Goal: Check status

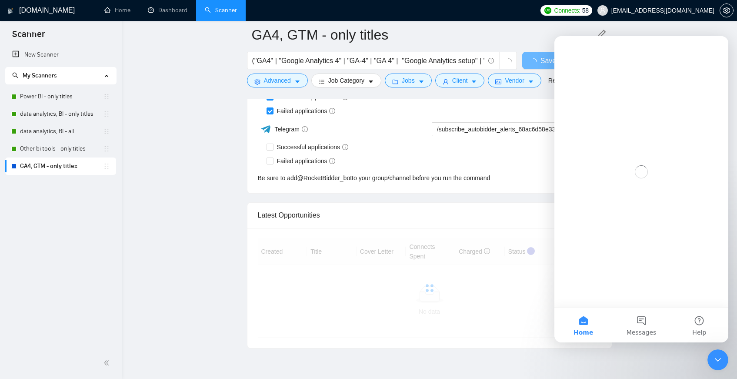
scroll to position [1934, 0]
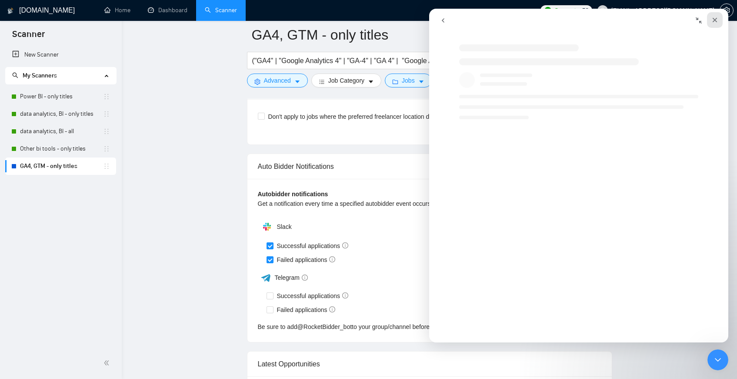
click at [714, 18] on icon "Close" at bounding box center [715, 20] width 7 height 7
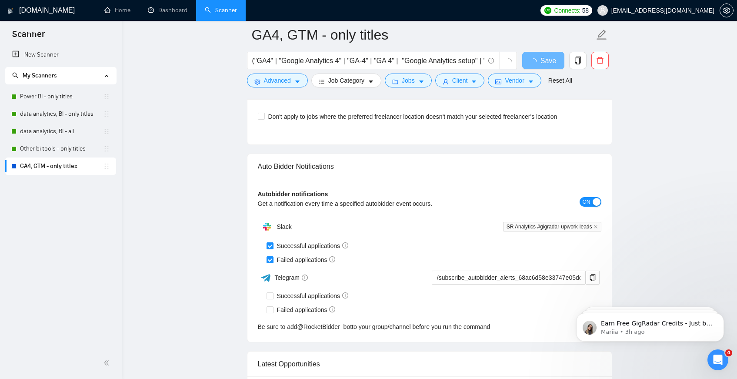
scroll to position [0, 0]
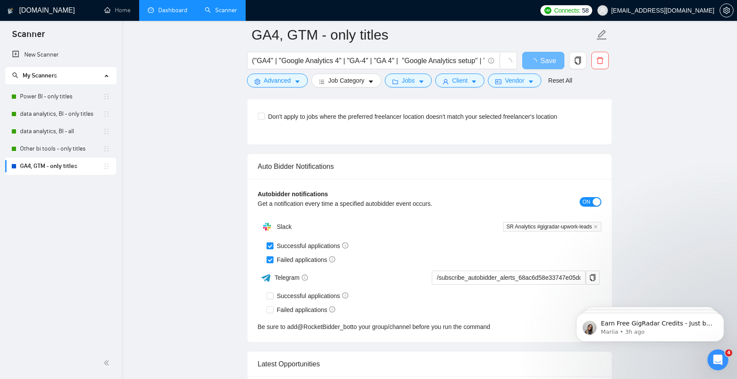
click at [154, 14] on link "Dashboard" at bounding box center [168, 10] width 40 height 7
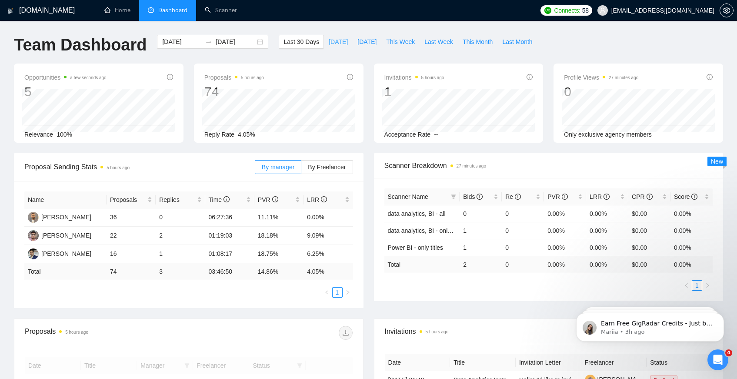
click at [334, 42] on span "Today" at bounding box center [338, 42] width 19 height 10
type input "2025-08-25"
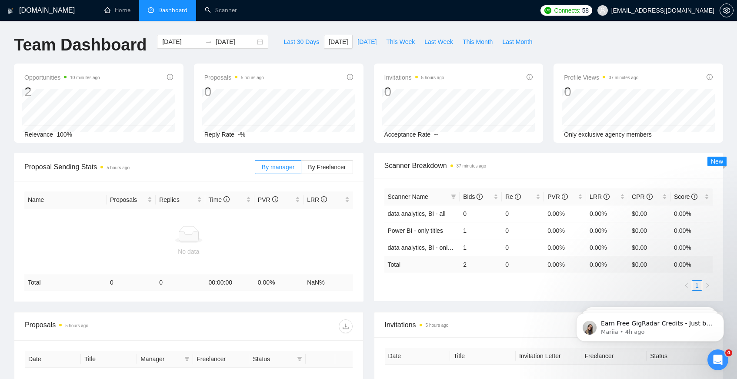
click at [162, 11] on span "Dashboard" at bounding box center [172, 10] width 29 height 7
